Goal: Register for event/course

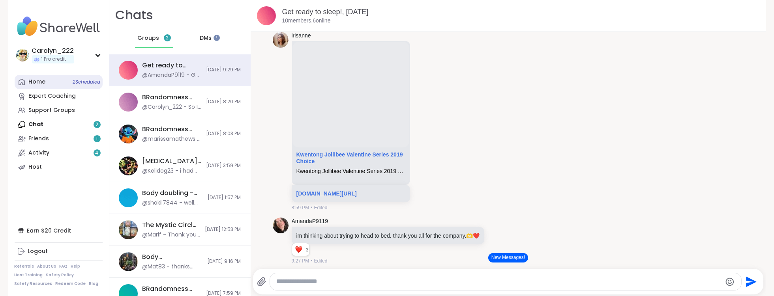
click at [55, 84] on link "Home 2 Scheduled" at bounding box center [59, 82] width 88 height 14
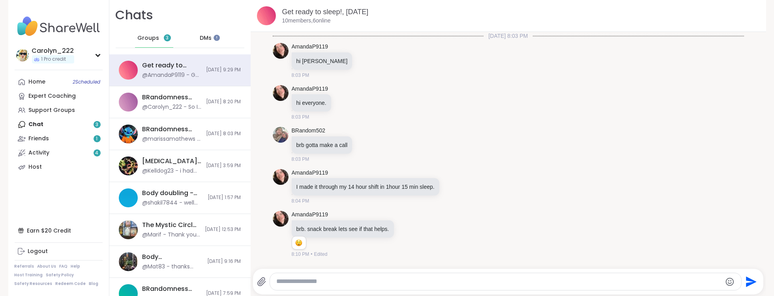
scroll to position [686, 0]
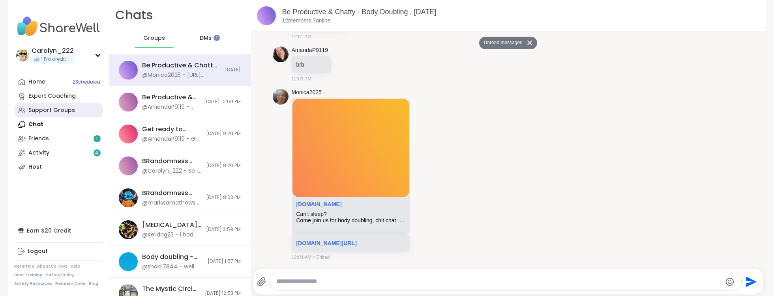
click at [45, 117] on link "Support Groups" at bounding box center [59, 110] width 88 height 14
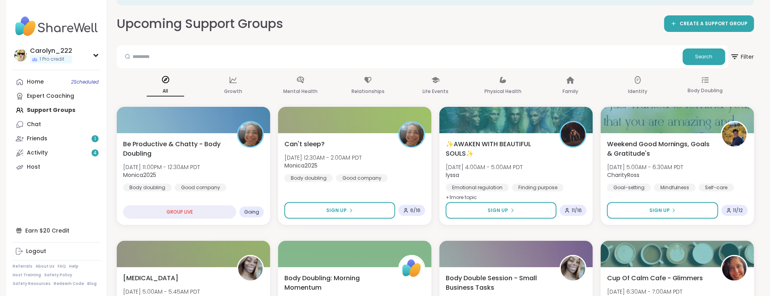
scroll to position [45, 0]
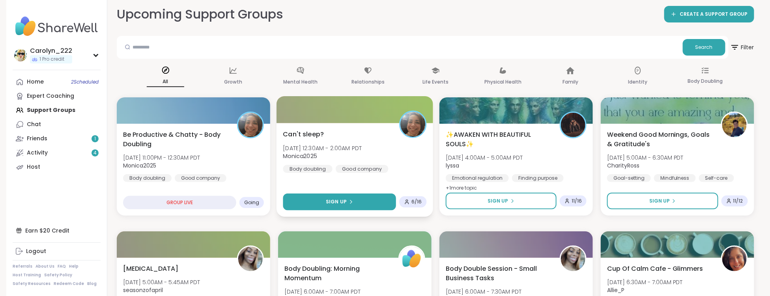
click at [306, 195] on button "Sign Up" at bounding box center [339, 202] width 113 height 17
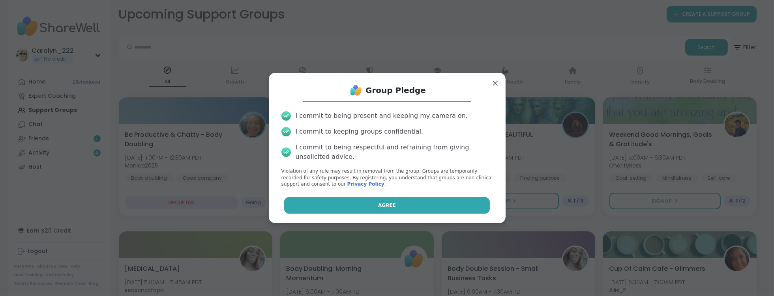
click at [330, 204] on button "Agree" at bounding box center [387, 205] width 206 height 17
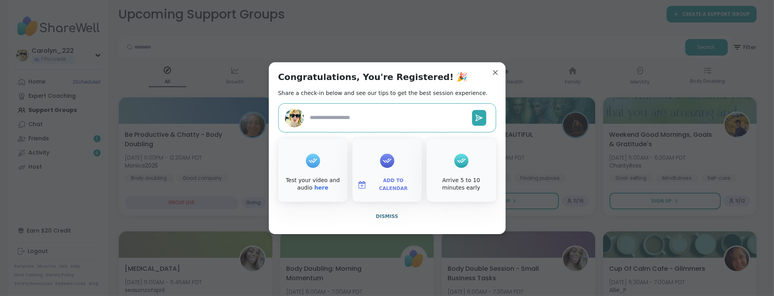
type textarea "*"
